Goal: Transaction & Acquisition: Purchase product/service

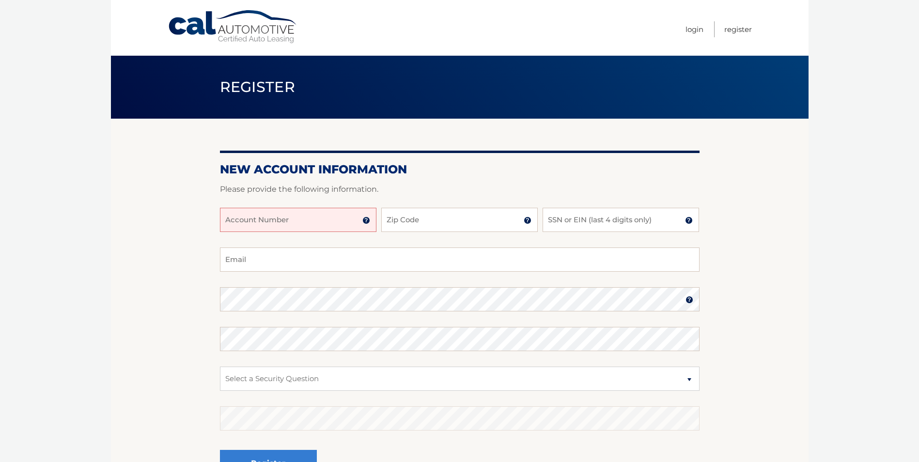
click at [341, 220] on input "Account Number" at bounding box center [298, 220] width 156 height 24
type input "44455979588"
click at [427, 224] on input "Zip Code" at bounding box center [459, 220] width 156 height 24
type input "33141"
click at [586, 224] on input "SSN or EIN (last 4 digits only)" at bounding box center [620, 220] width 156 height 24
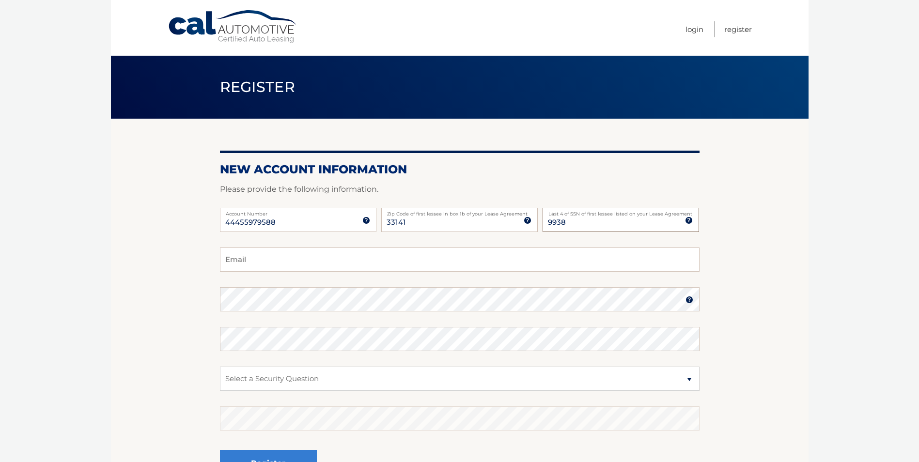
type input "9938"
click at [470, 254] on input "Email" at bounding box center [459, 259] width 479 height 24
type input "aarbesu@yahoo.com"
click at [686, 301] on img at bounding box center [689, 300] width 8 height 8
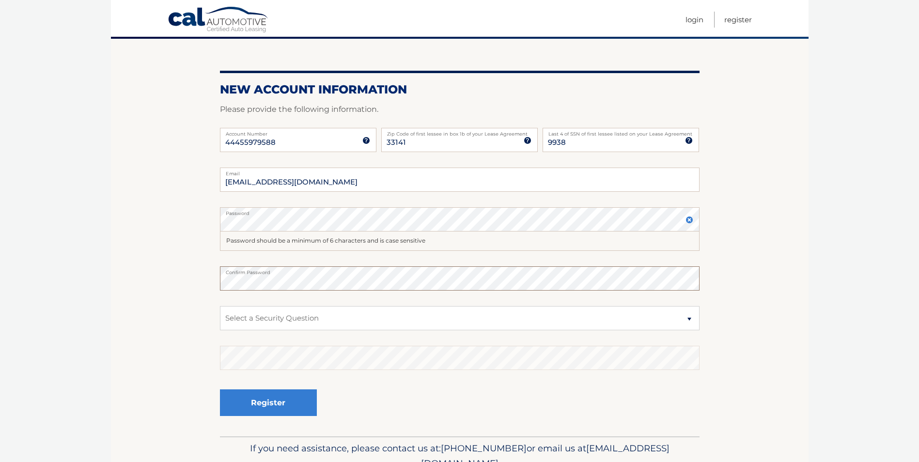
scroll to position [97, 0]
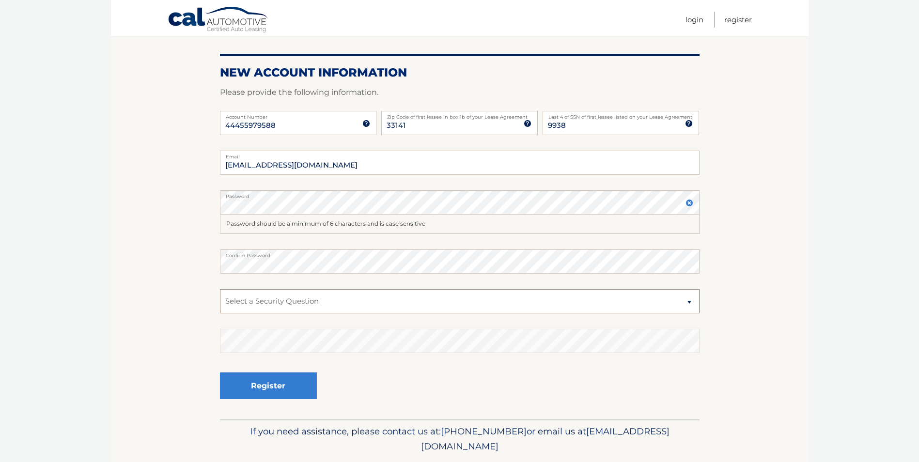
click at [689, 303] on select "Select a Security Question What was the name of your elementary school? What is…" at bounding box center [459, 301] width 479 height 24
click at [220, 289] on select "Select a Security Question What was the name of your elementary school? What is…" at bounding box center [459, 301] width 479 height 24
click at [688, 306] on select "Select a Security Question What was the name of your elementary school? What is…" at bounding box center [459, 301] width 479 height 24
select select "2"
click at [220, 289] on select "Select a Security Question What was the name of your elementary school? What is…" at bounding box center [459, 301] width 479 height 24
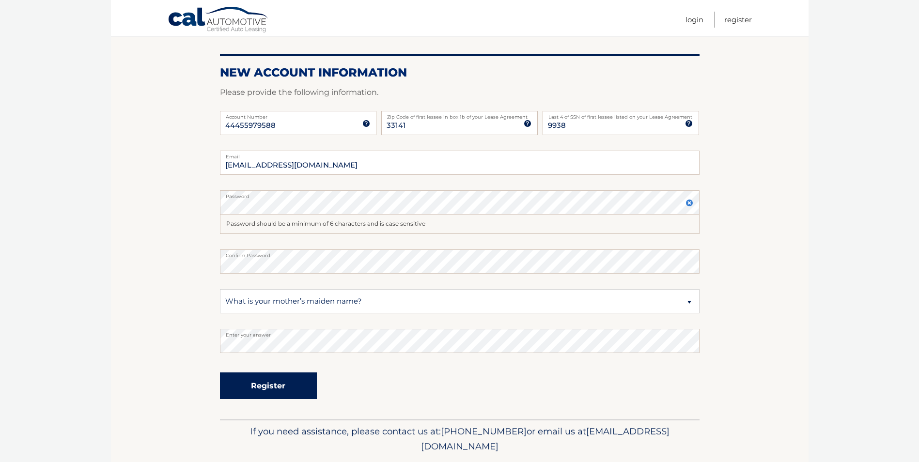
click at [280, 381] on button "Register" at bounding box center [268, 385] width 97 height 27
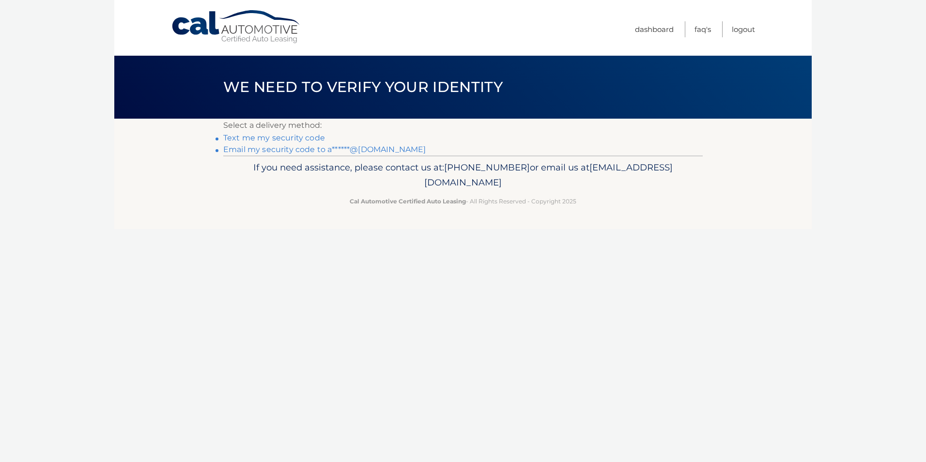
click at [307, 136] on link "Text me my security code" at bounding box center [274, 137] width 102 height 9
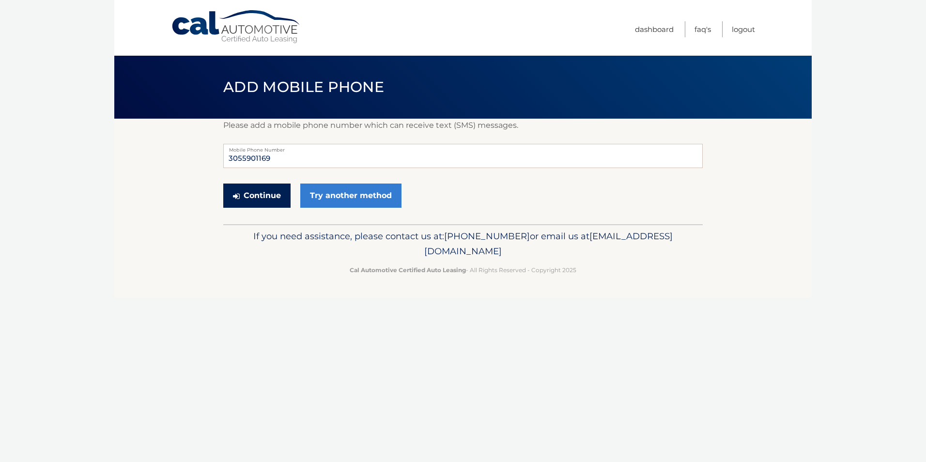
click at [276, 191] on button "Continue" at bounding box center [256, 196] width 67 height 24
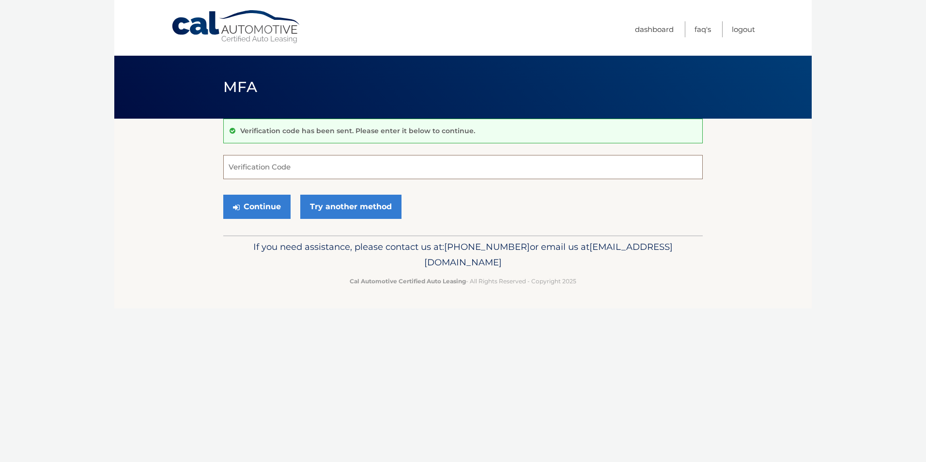
click at [284, 171] on input "Verification Code" at bounding box center [462, 167] width 479 height 24
type input "980738"
click at [260, 210] on button "Continue" at bounding box center [256, 207] width 67 height 24
click at [282, 205] on button "Continue" at bounding box center [256, 207] width 67 height 24
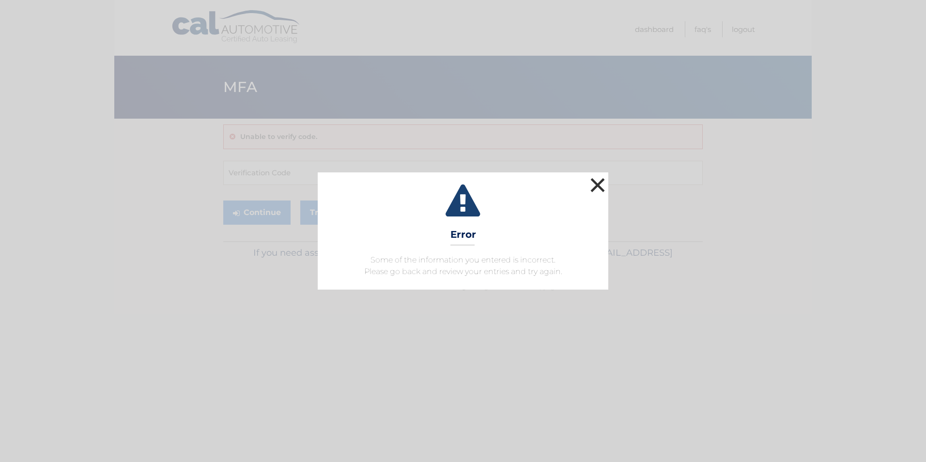
click at [596, 185] on button "×" at bounding box center [597, 184] width 19 height 19
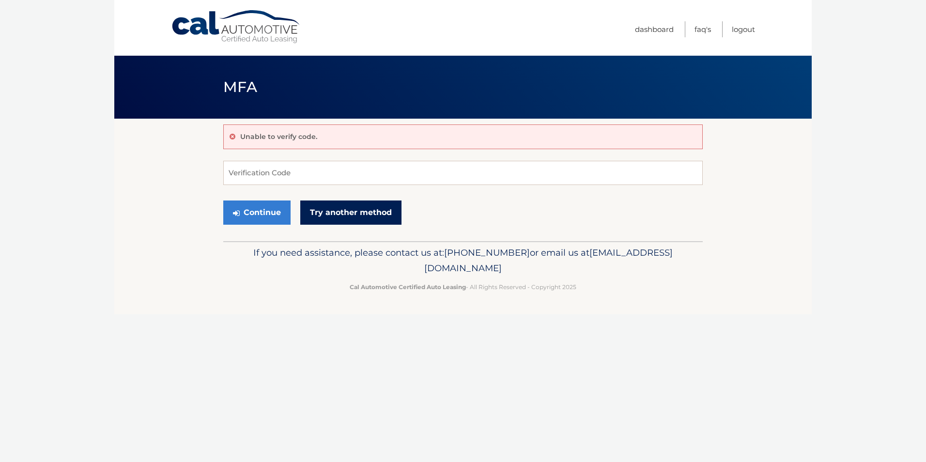
click at [340, 216] on link "Try another method" at bounding box center [350, 212] width 101 height 24
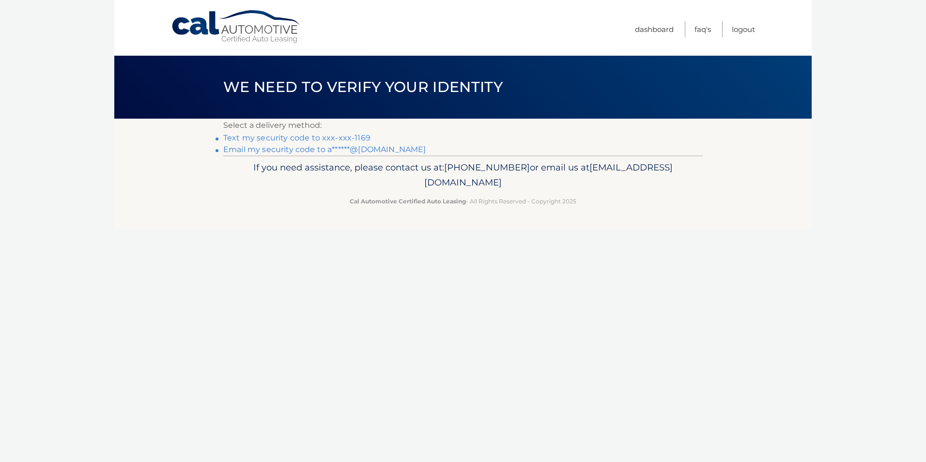
click at [351, 150] on link "Email my security code to a******@yahoo.com" at bounding box center [324, 149] width 203 height 9
click at [743, 32] on link "Logout" at bounding box center [743, 29] width 23 height 16
click at [324, 152] on link "Email my security code to a******@yahoo.com" at bounding box center [324, 149] width 203 height 9
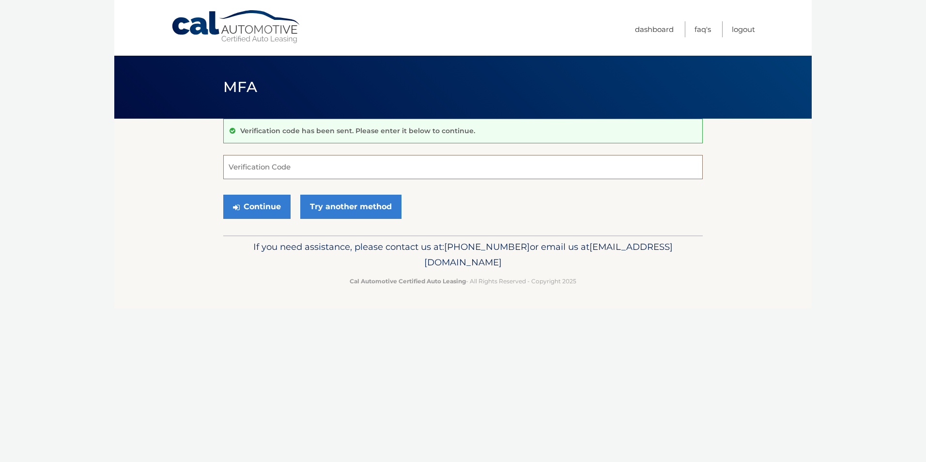
click at [569, 162] on input "Verification Code" at bounding box center [462, 167] width 479 height 24
type input "622823"
click at [261, 202] on button "Continue" at bounding box center [256, 207] width 67 height 24
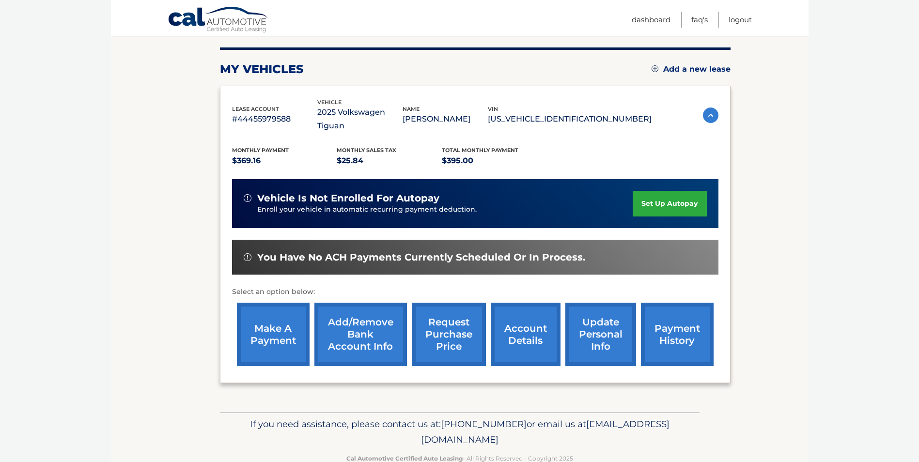
scroll to position [125, 0]
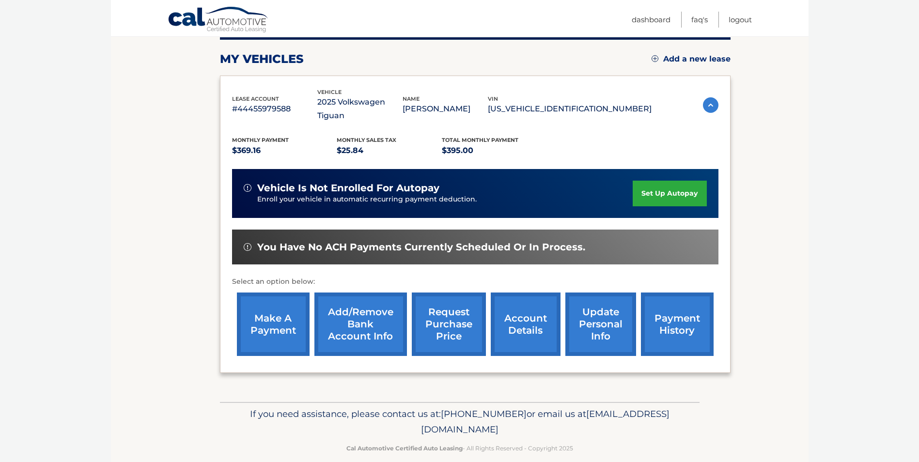
click at [288, 316] on link "make a payment" at bounding box center [273, 323] width 73 height 63
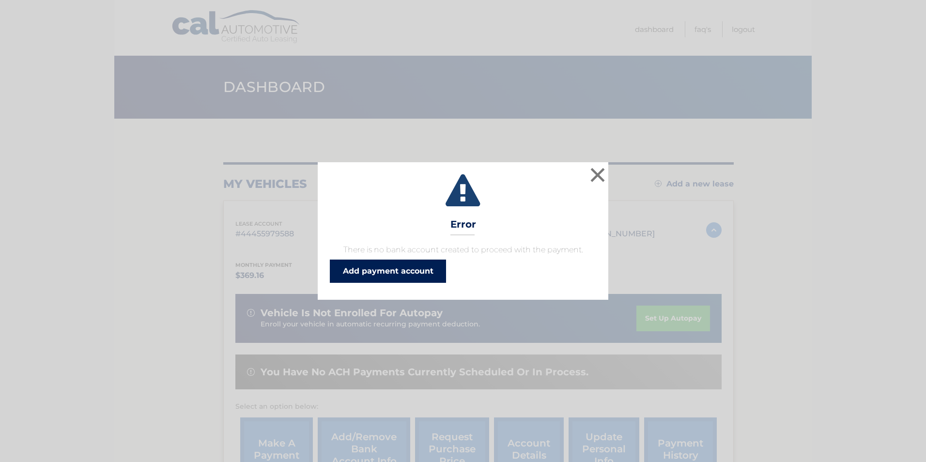
click at [412, 274] on link "Add payment account" at bounding box center [388, 271] width 116 height 23
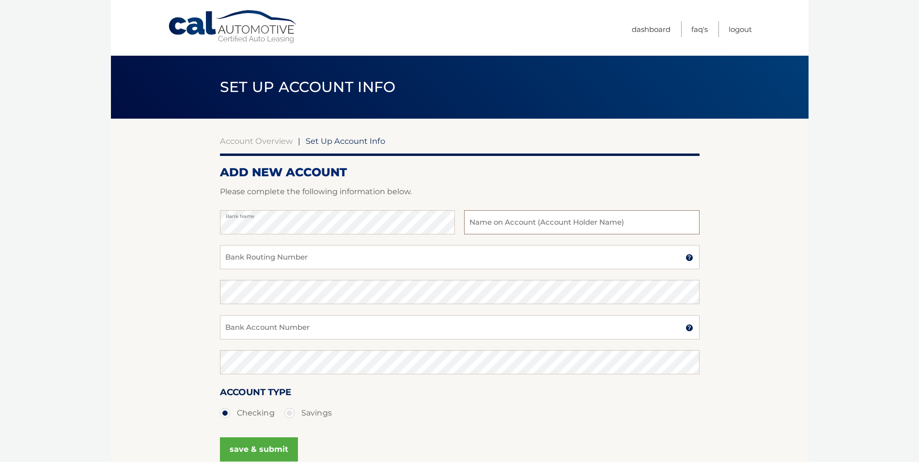
click at [547, 220] on input "text" at bounding box center [581, 222] width 235 height 24
type input "[PERSON_NAME]"
click at [465, 253] on input "Bank Routing Number" at bounding box center [459, 257] width 479 height 24
type input "256075342"
click at [268, 332] on input "Bank Account Number" at bounding box center [459, 327] width 479 height 24
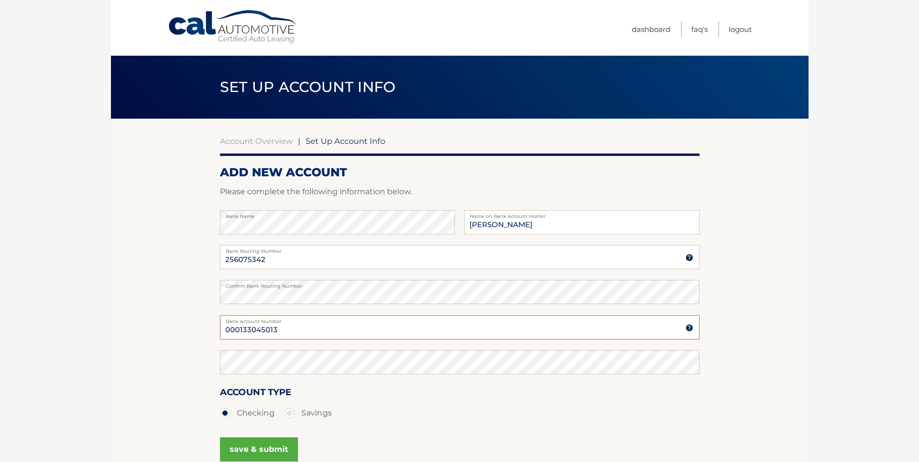
type input "000133045013"
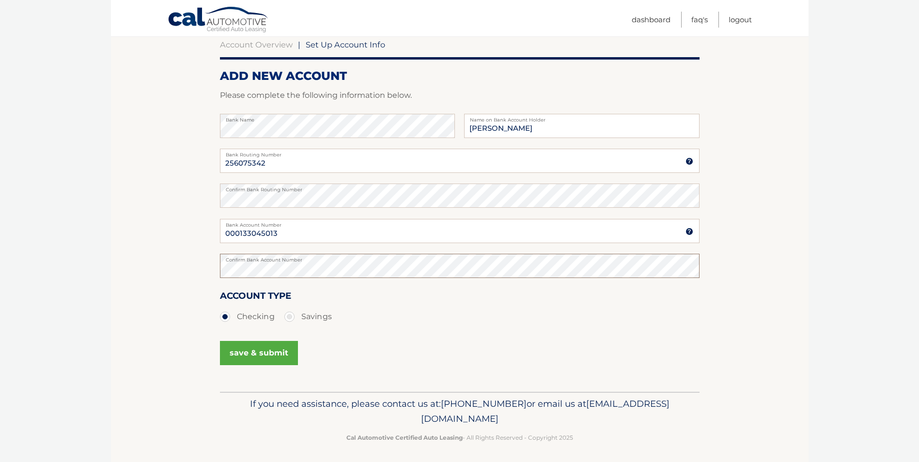
scroll to position [97, 0]
click at [277, 356] on button "save & submit" at bounding box center [259, 352] width 78 height 24
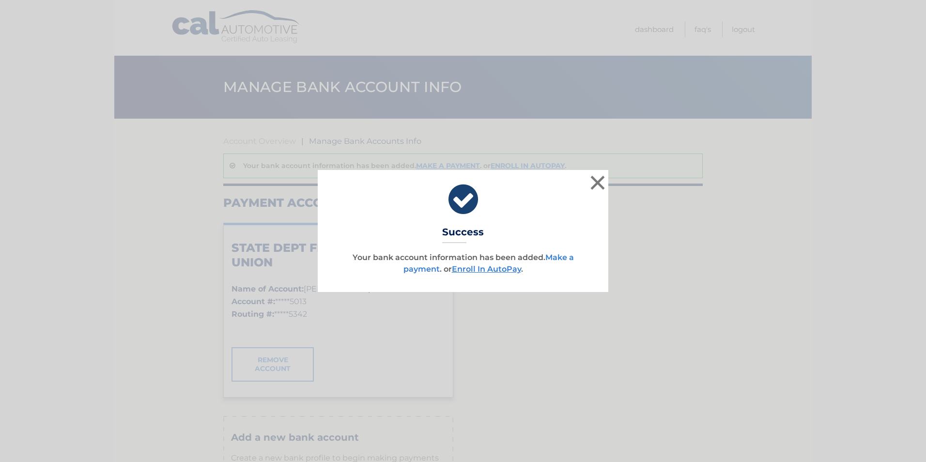
click at [562, 260] on link "Make a payment" at bounding box center [488, 263] width 170 height 21
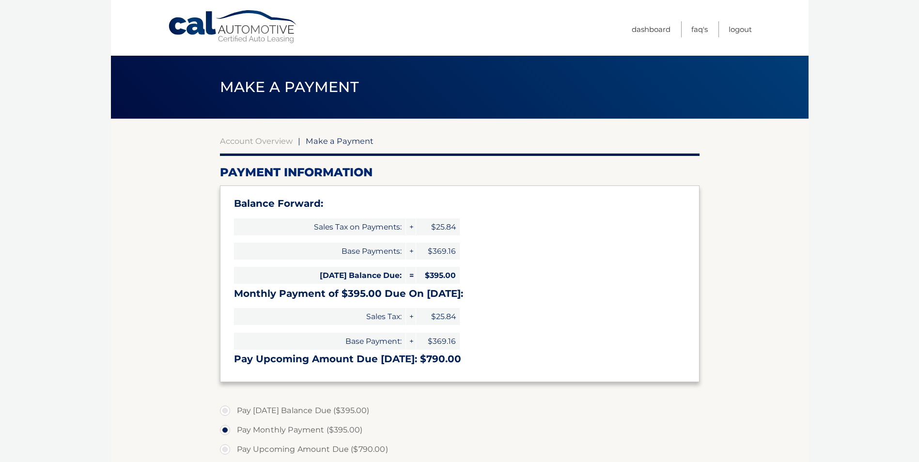
select select "M2ViYWQ2ZDUtMGY2Yy00MzI3LWI0OWItMjkwYTY4Njk4YmRi"
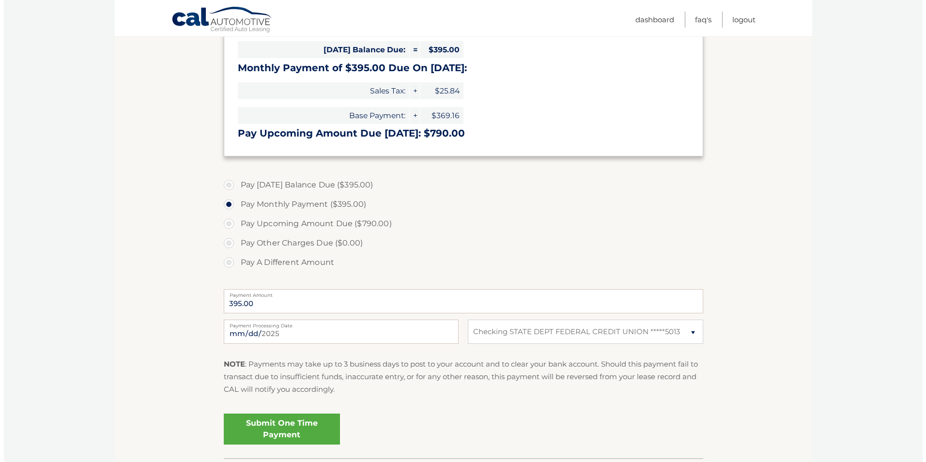
scroll to position [242, 0]
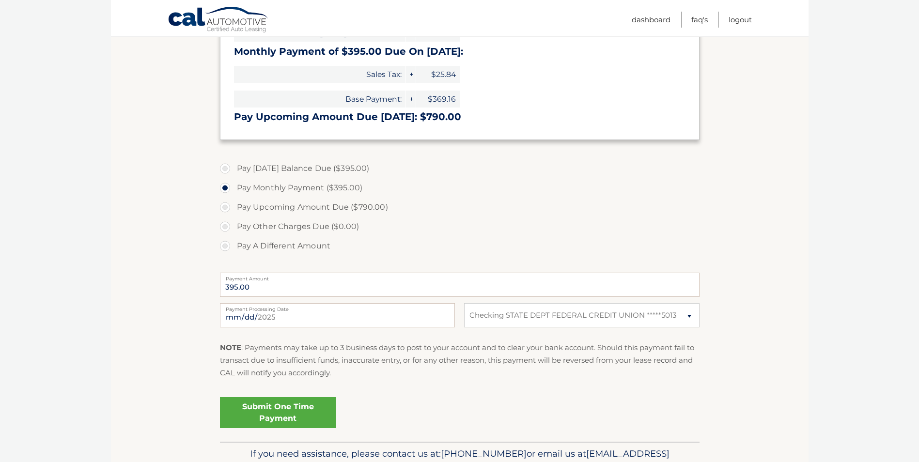
click at [272, 414] on link "Submit One Time Payment" at bounding box center [278, 412] width 116 height 31
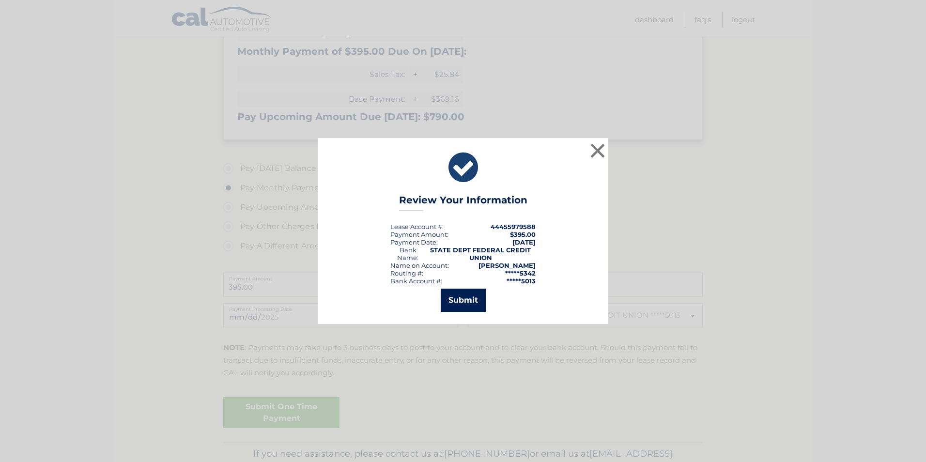
click at [458, 305] on button "Submit" at bounding box center [463, 300] width 45 height 23
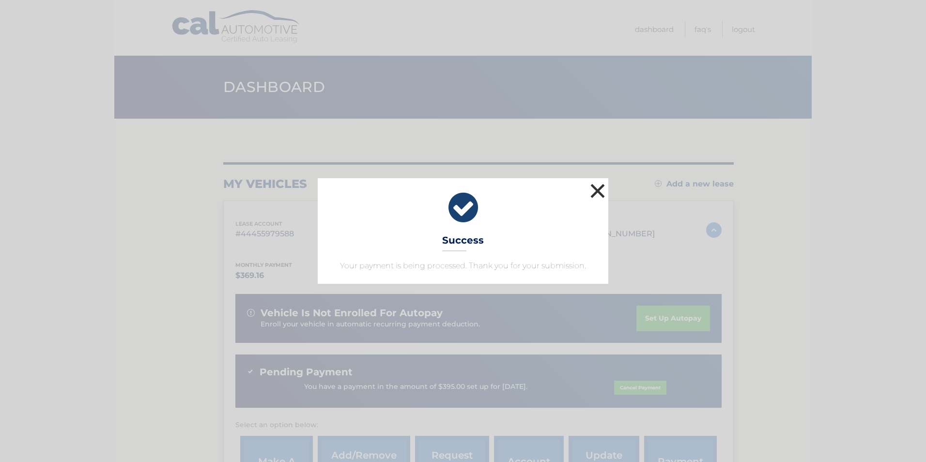
click at [594, 193] on button "×" at bounding box center [597, 190] width 19 height 19
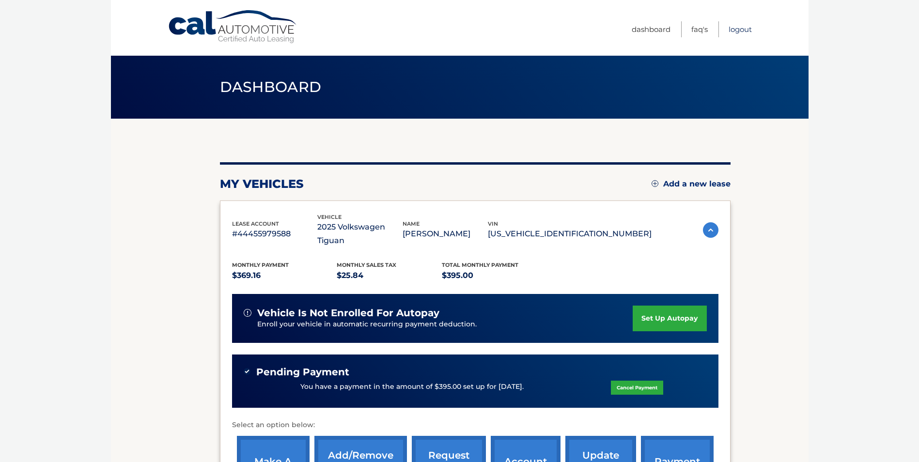
click at [744, 31] on link "Logout" at bounding box center [739, 29] width 23 height 16
